Goal: Task Accomplishment & Management: Manage account settings

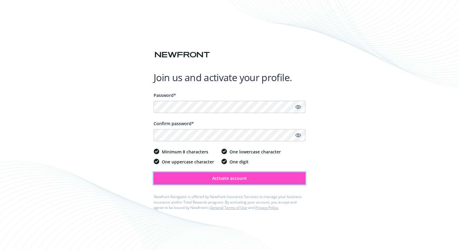
click at [206, 178] on button "Activate account" at bounding box center [229, 178] width 152 height 12
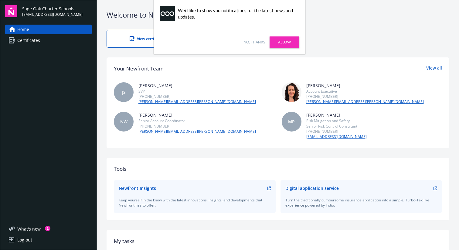
click at [259, 41] on link "No, thanks" at bounding box center [254, 41] width 22 height 5
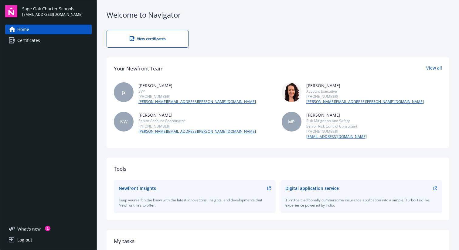
click at [28, 44] on span "Certificates" at bounding box center [28, 40] width 23 height 10
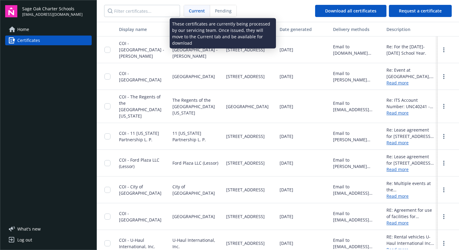
click at [228, 11] on span "Pending" at bounding box center [223, 11] width 17 height 6
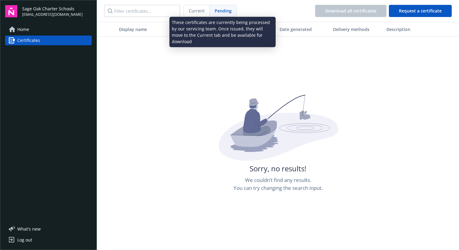
click at [199, 10] on span "Current" at bounding box center [197, 11] width 16 height 6
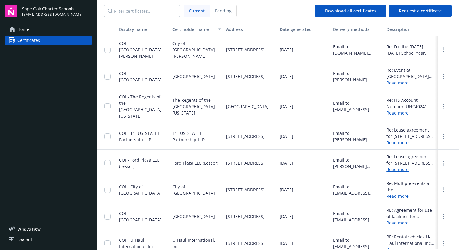
click at [40, 29] on link "Home" at bounding box center [48, 30] width 86 height 10
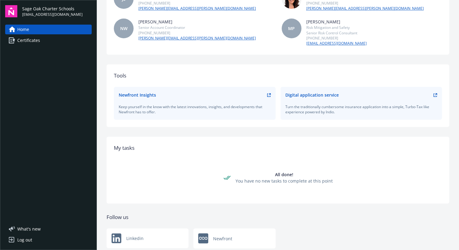
scroll to position [111, 0]
